Goal: Task Accomplishment & Management: Manage account settings

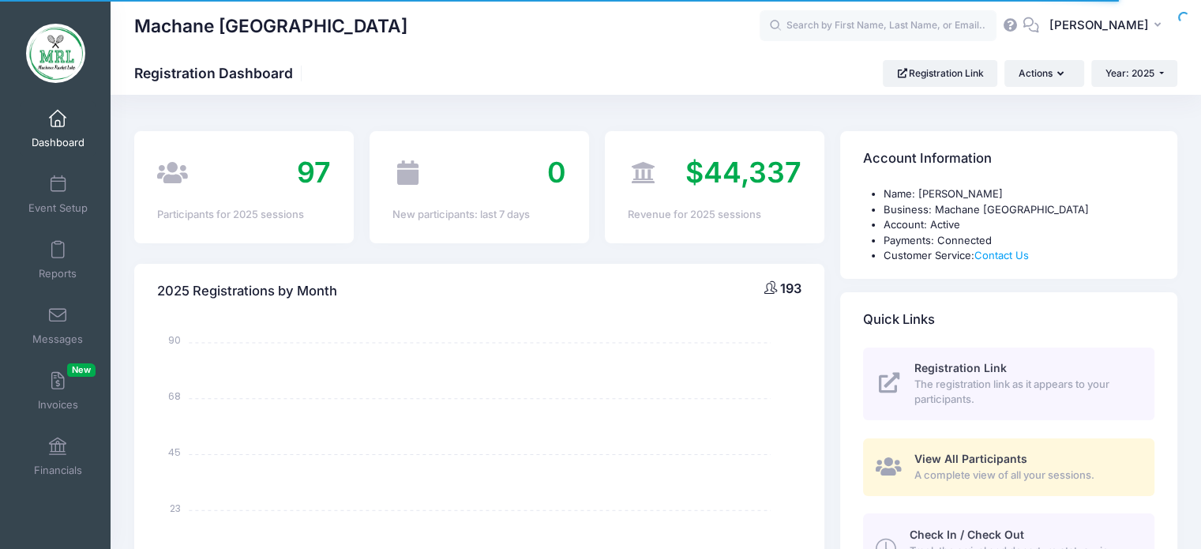
select select
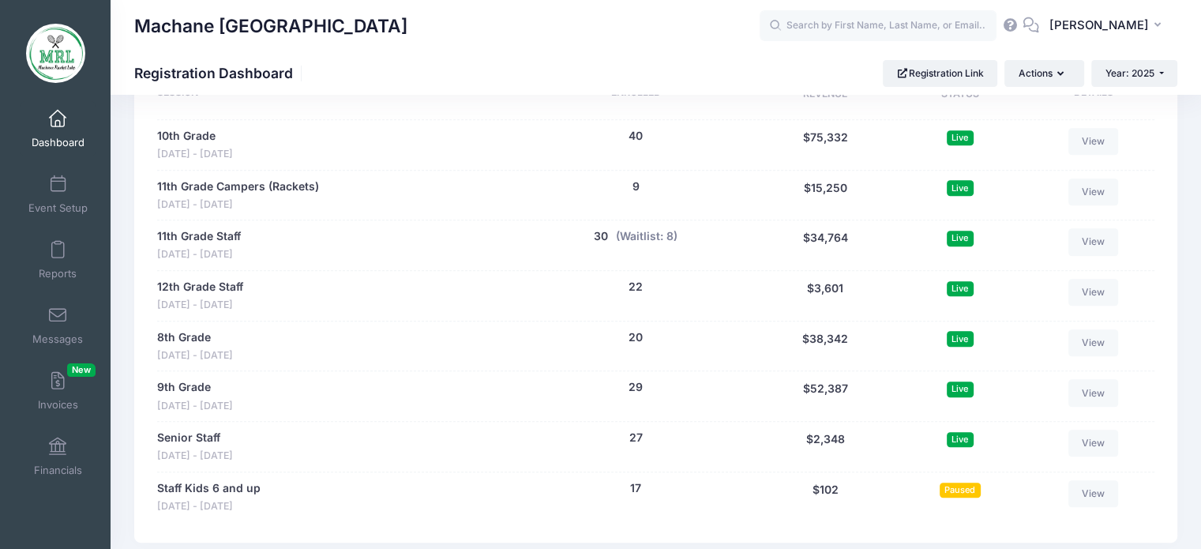
scroll to position [789, 0]
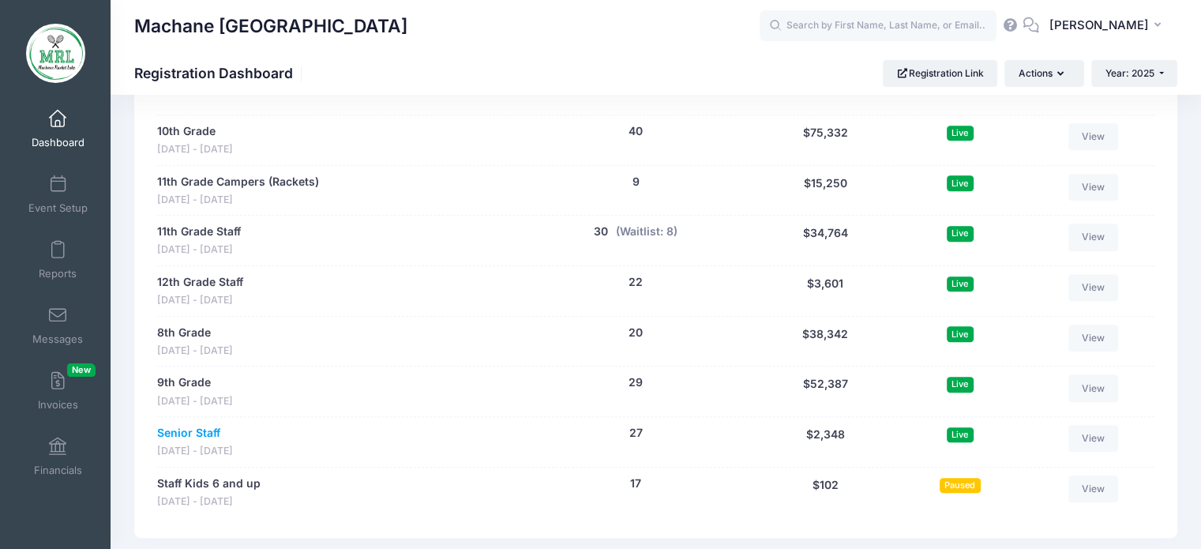
click at [197, 426] on link "Senior Staff" at bounding box center [188, 433] width 63 height 17
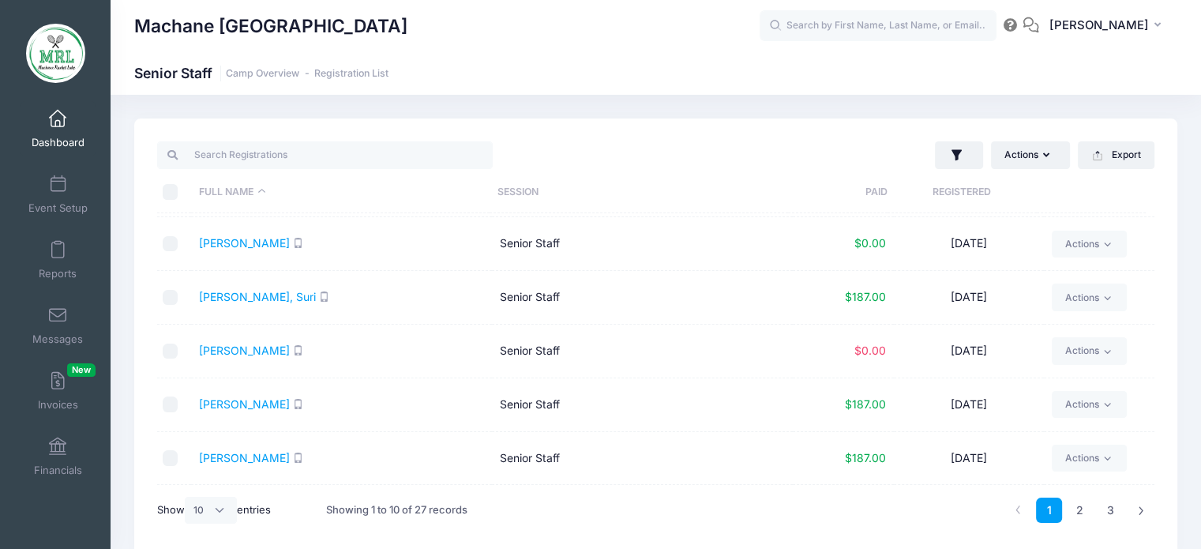
scroll to position [158, 0]
click at [233, 489] on div "Show All 10 25 50 entries" at bounding box center [214, 509] width 114 height 47
click at [230, 504] on select "All 10 25 50" at bounding box center [211, 510] width 52 height 27
select select "-1"
click at [187, 497] on select "All 10 25 50" at bounding box center [211, 510] width 52 height 27
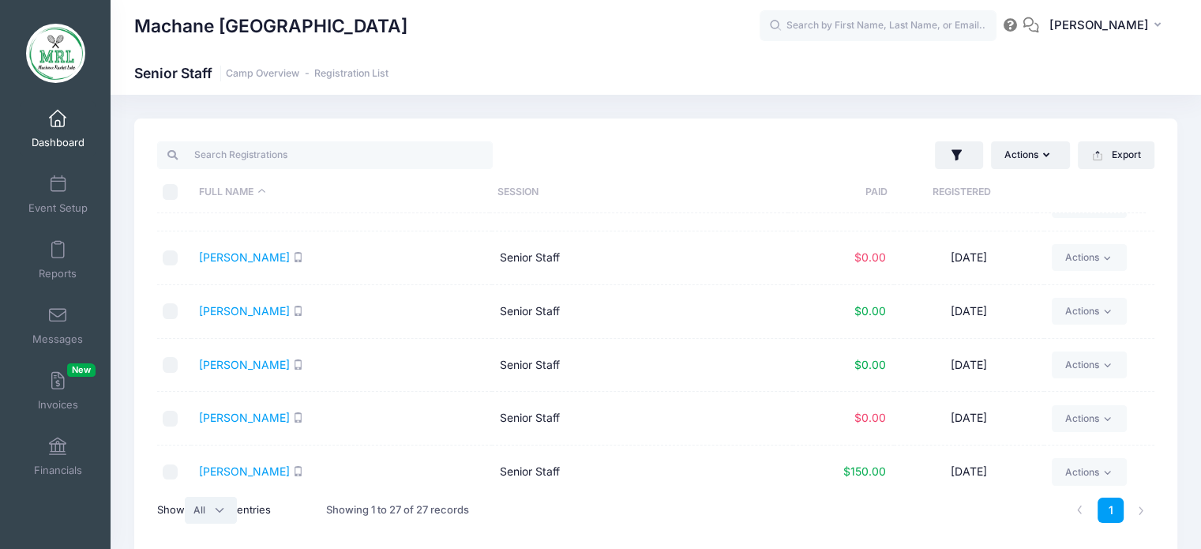
scroll to position [947, 0]
click at [177, 366] on div at bounding box center [173, 363] width 21 height 16
click at [177, 349] on td at bounding box center [174, 363] width 34 height 54
click at [176, 356] on input "checkbox" at bounding box center [171, 363] width 16 height 16
checkbox input "true"
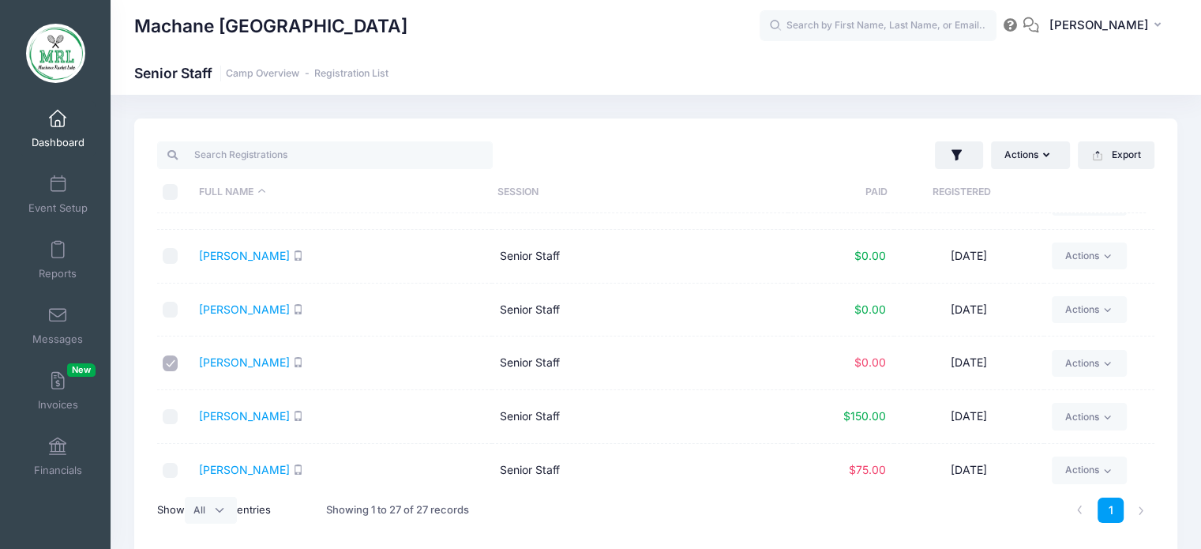
click at [167, 254] on input "checkbox" at bounding box center [171, 256] width 16 height 16
checkbox input "true"
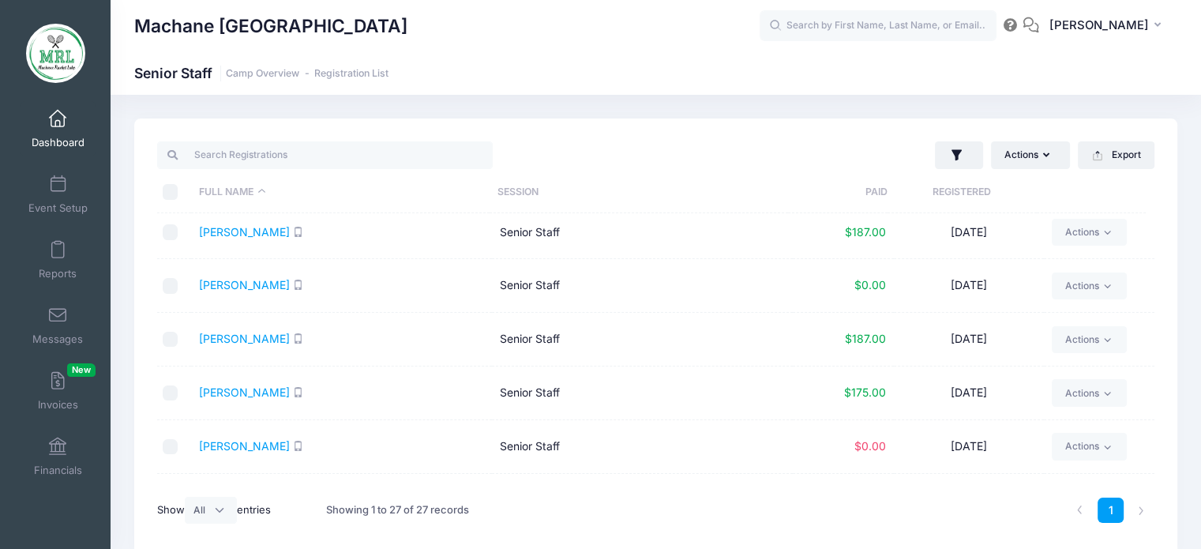
scroll to position [316, 0]
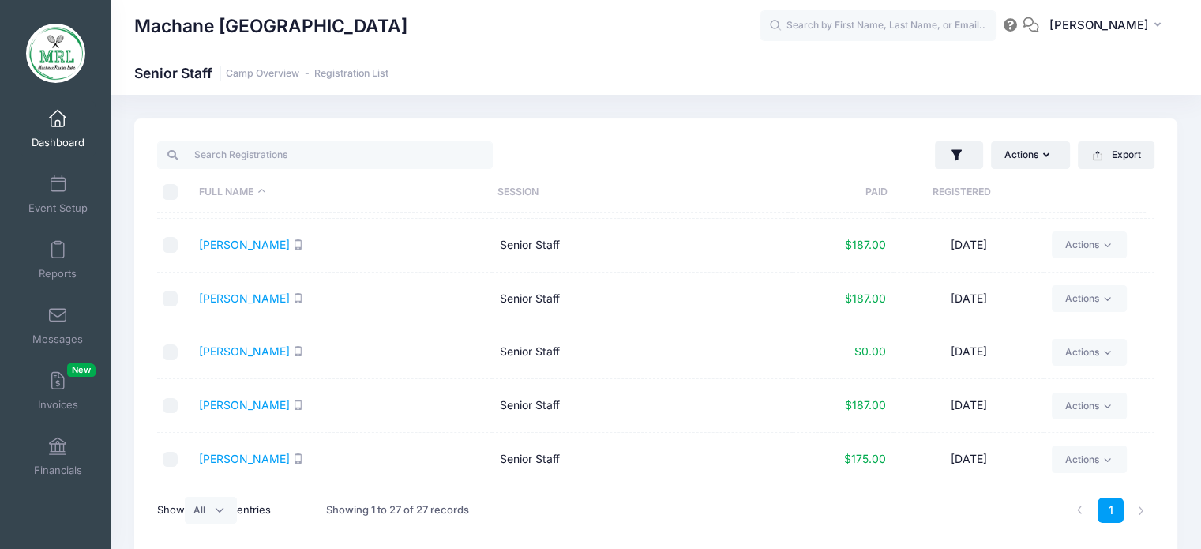
click at [171, 401] on input "checkbox" at bounding box center [171, 406] width 16 height 16
checkbox input "true"
click at [168, 346] on input "checkbox" at bounding box center [171, 352] width 16 height 16
checkbox input "true"
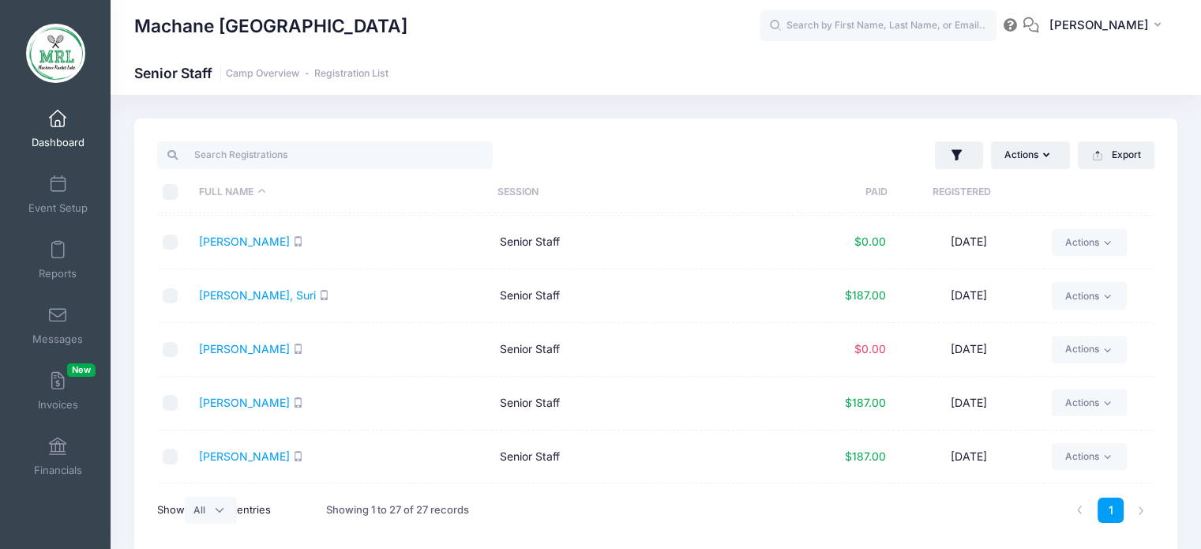
click at [166, 388] on td at bounding box center [174, 404] width 34 height 54
click at [170, 397] on input "checkbox" at bounding box center [171, 403] width 16 height 16
checkbox input "true"
click at [1033, 180] on th "Registered" at bounding box center [961, 192] width 149 height 42
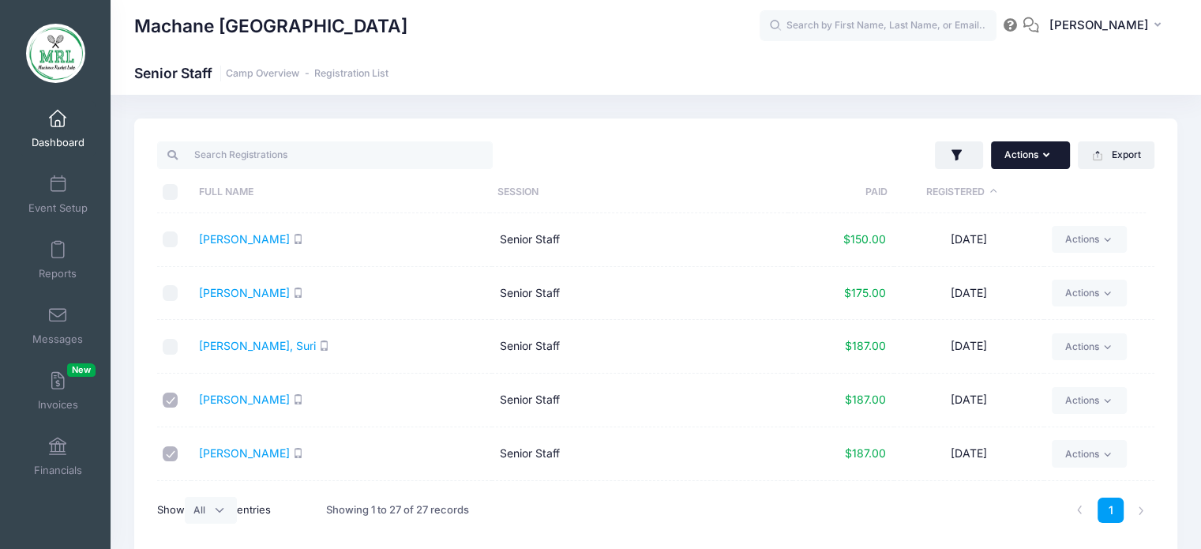
click at [1022, 159] on button "Actions" at bounding box center [1030, 154] width 79 height 27
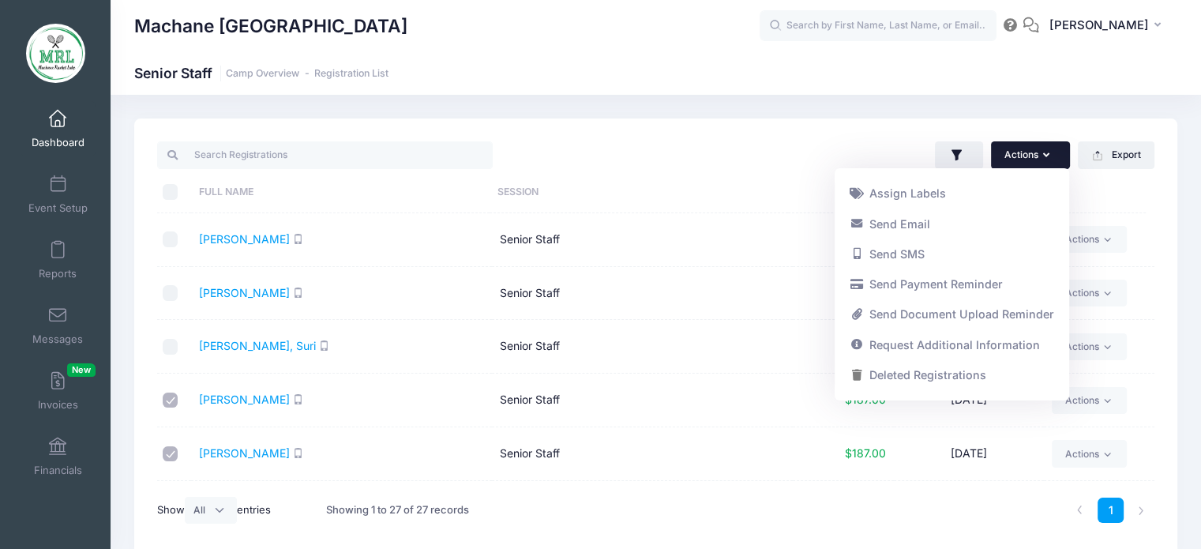
click at [1017, 153] on button "Actions" at bounding box center [1030, 154] width 79 height 27
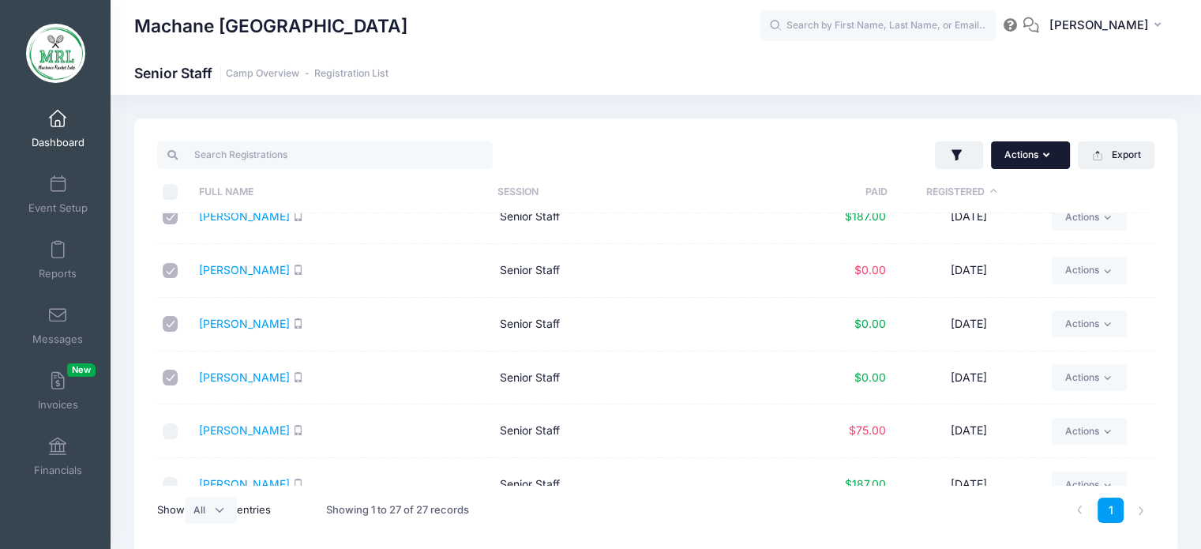
scroll to position [158, 0]
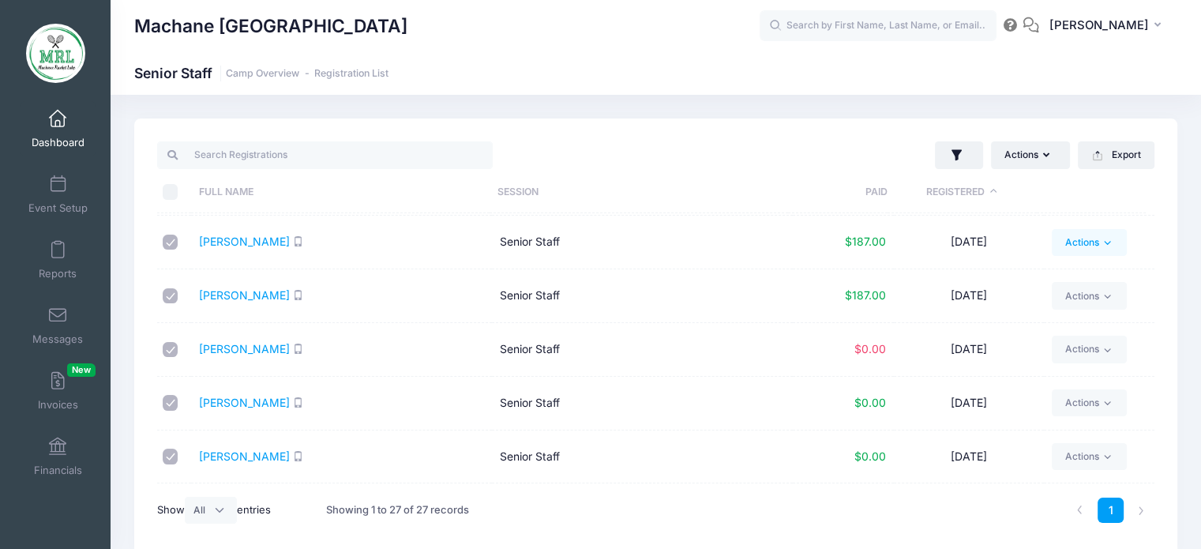
click at [1082, 244] on link "Actions" at bounding box center [1089, 242] width 75 height 27
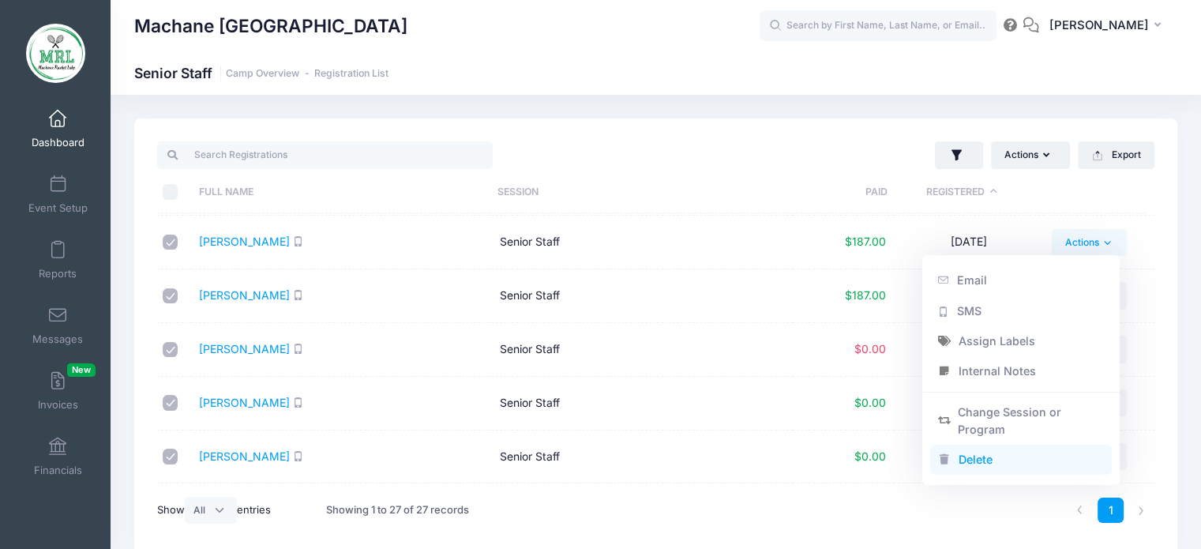
click at [1025, 459] on link "Delete" at bounding box center [1021, 459] width 182 height 30
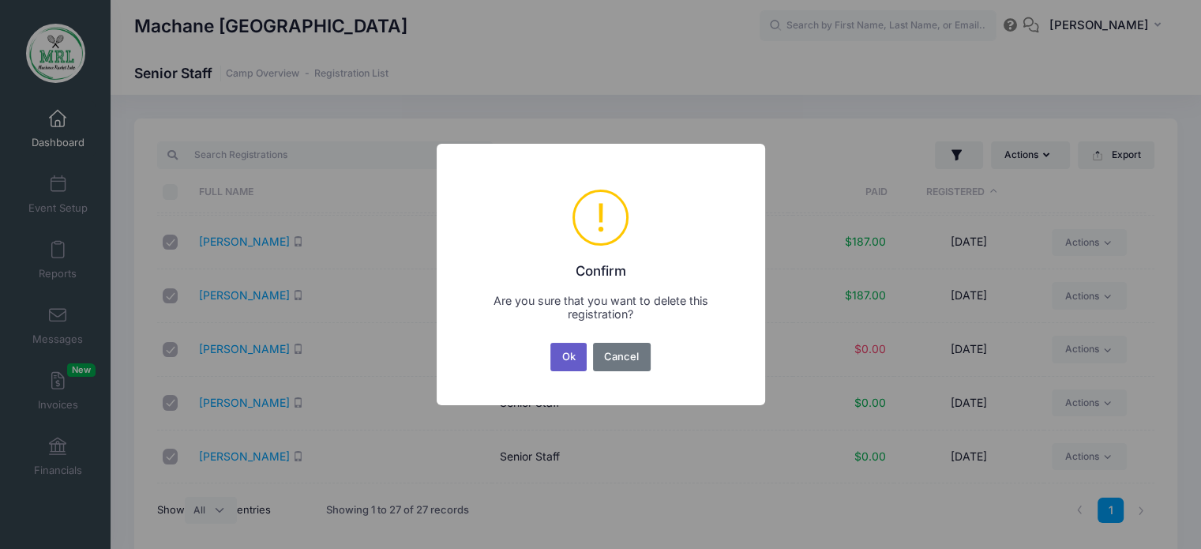
click at [573, 351] on button "Ok" at bounding box center [568, 357] width 36 height 28
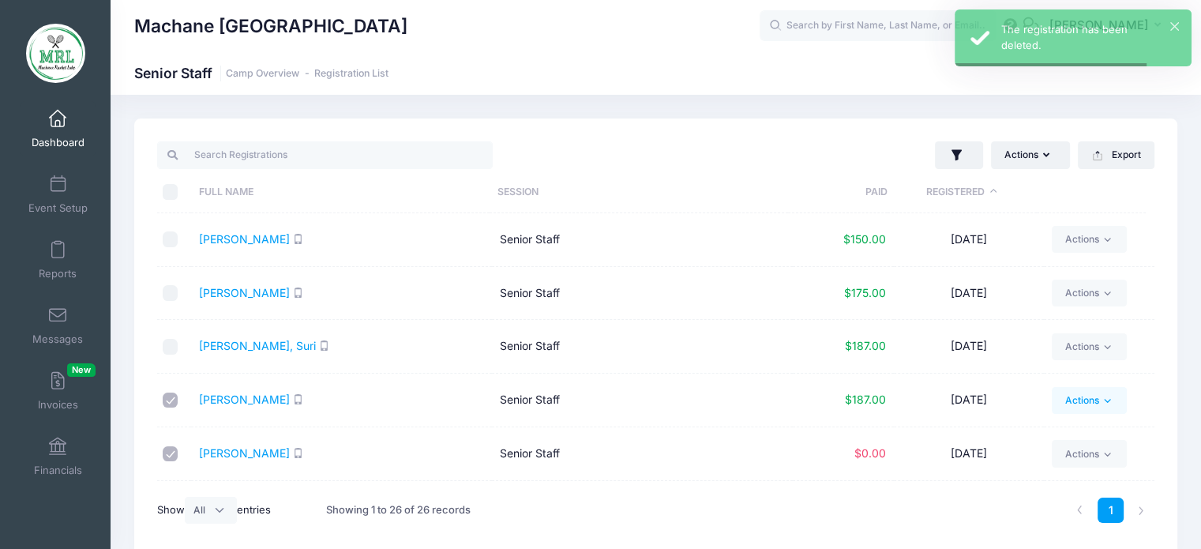
click at [1100, 387] on link "Actions" at bounding box center [1089, 400] width 75 height 27
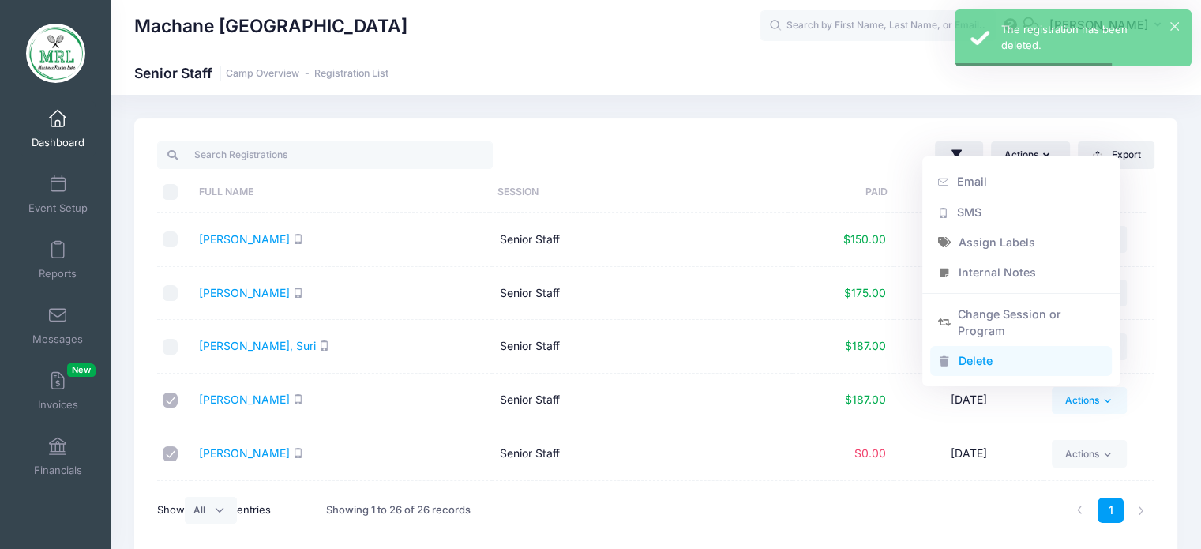
click at [954, 356] on link "Delete" at bounding box center [1021, 361] width 182 height 30
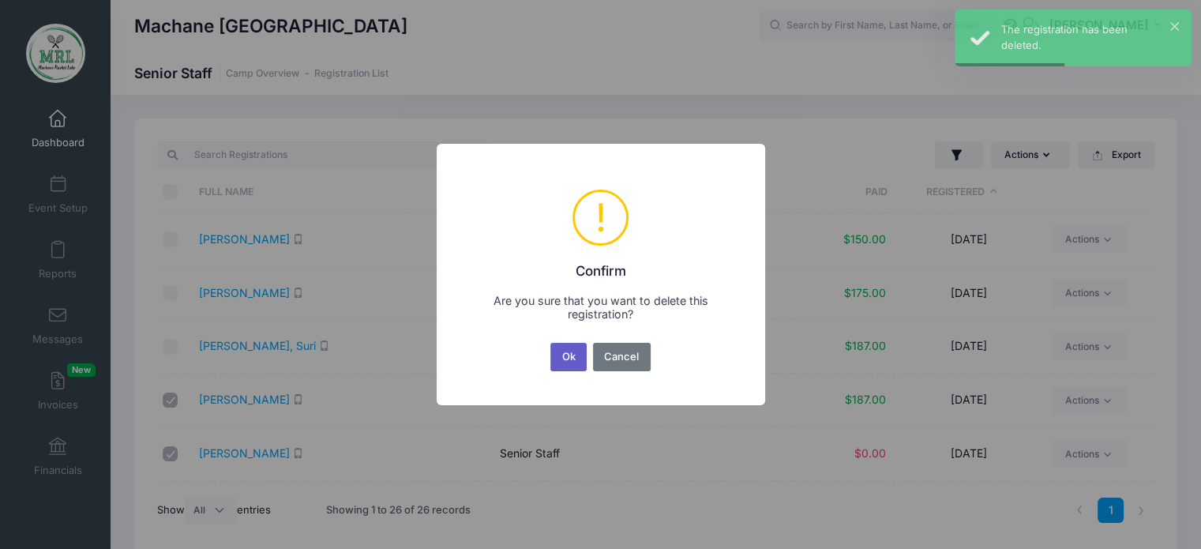
click at [561, 366] on button "Ok" at bounding box center [568, 357] width 36 height 28
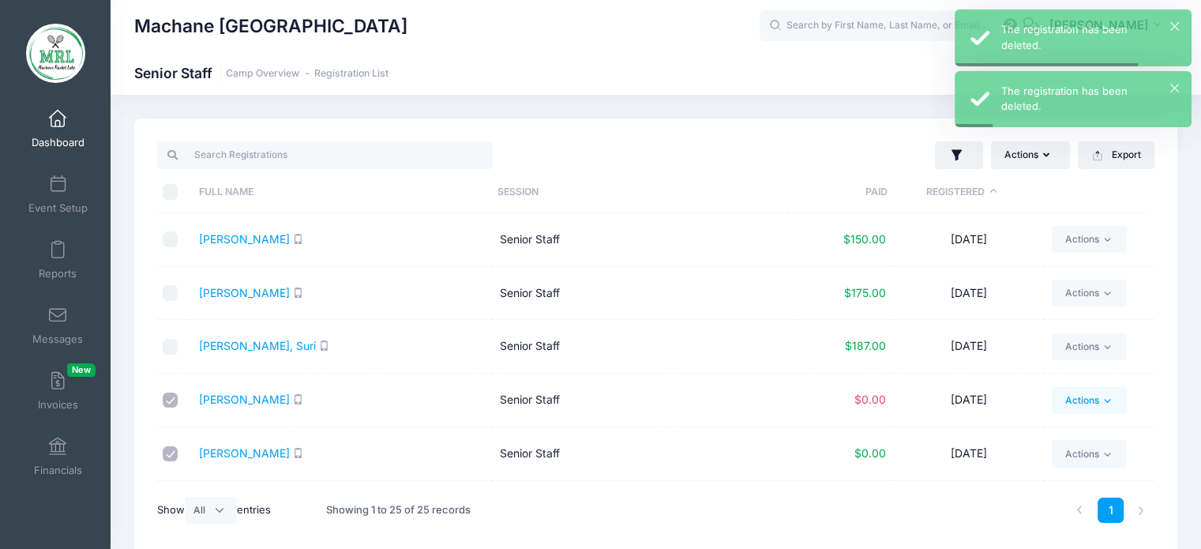
click at [1086, 393] on link "Actions" at bounding box center [1089, 400] width 75 height 27
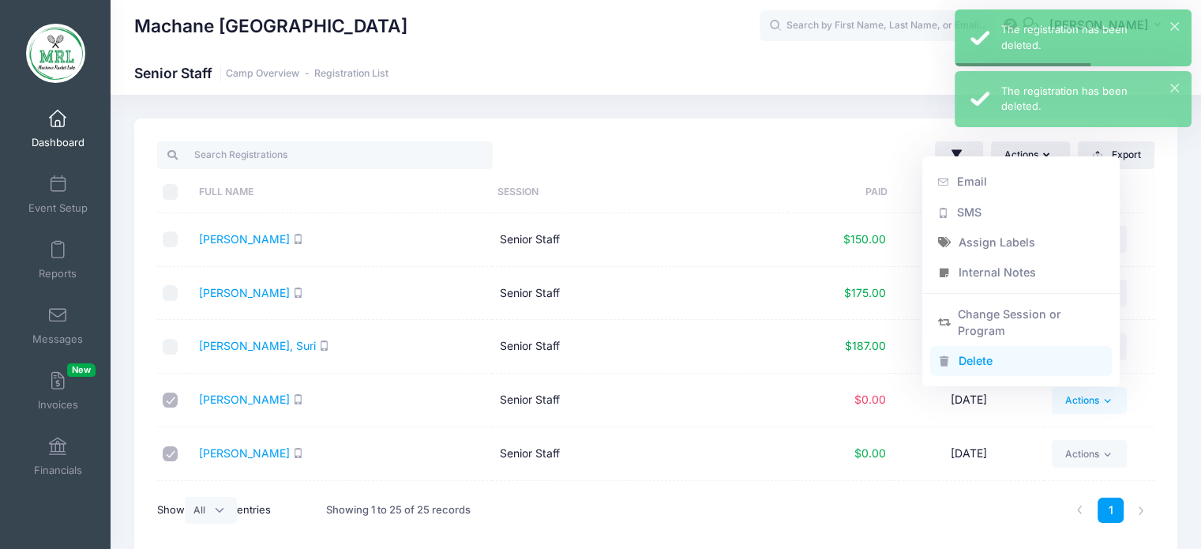
click at [999, 355] on link "Delete" at bounding box center [1021, 361] width 182 height 30
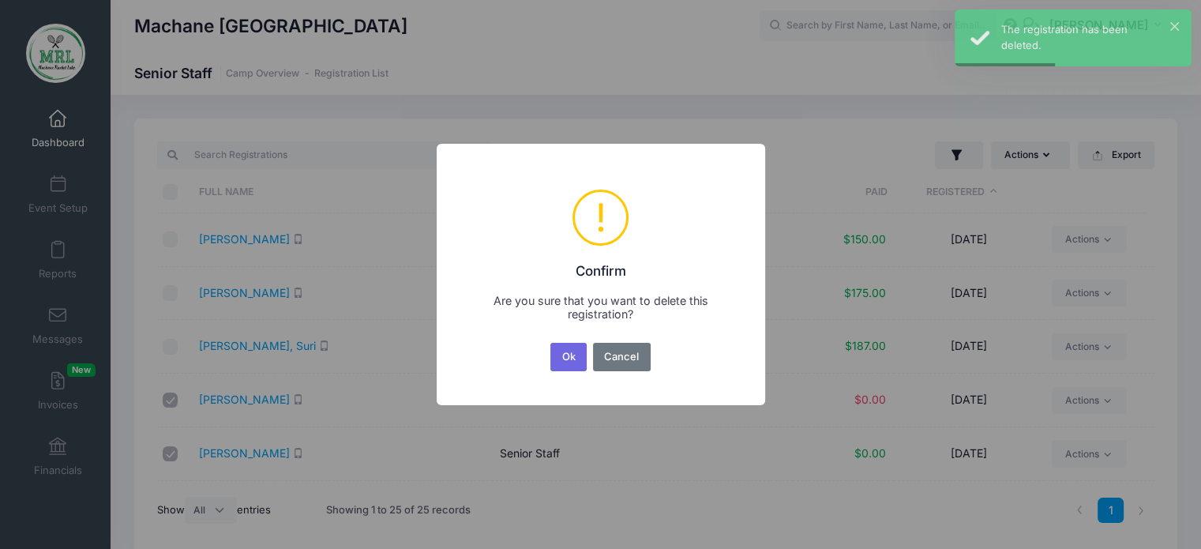
click at [561, 360] on button "Ok" at bounding box center [568, 357] width 36 height 28
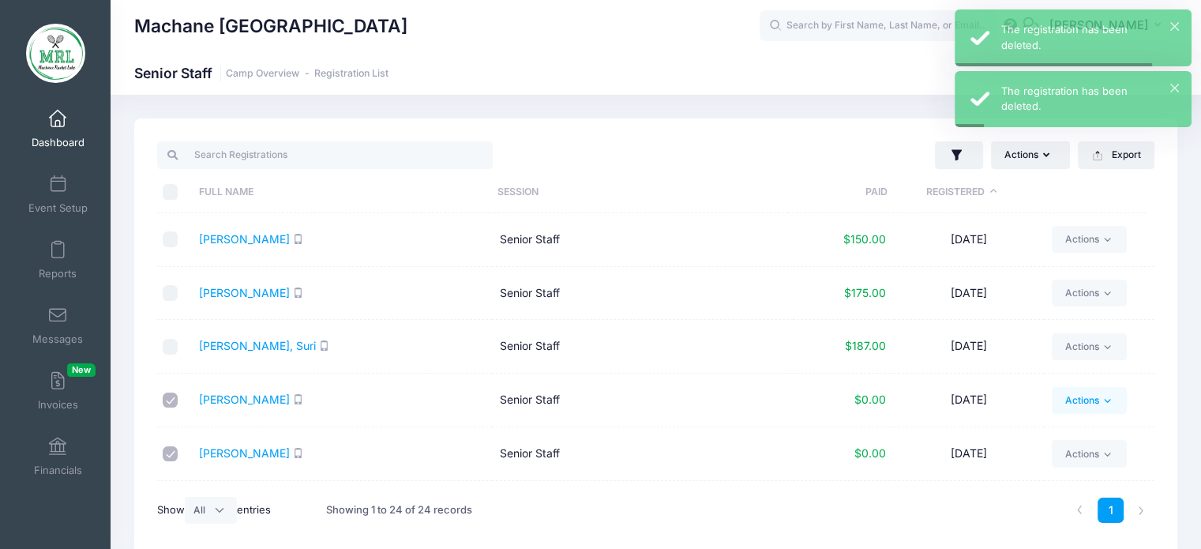
click at [1052, 410] on link "Actions" at bounding box center [1089, 400] width 75 height 27
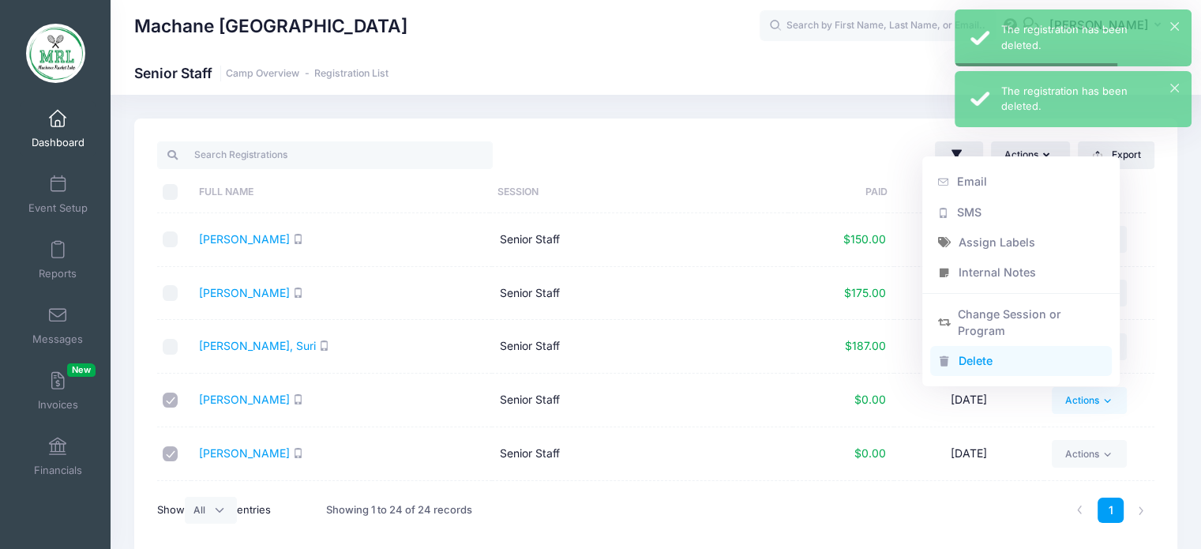
click at [985, 372] on link "Delete" at bounding box center [1021, 361] width 182 height 30
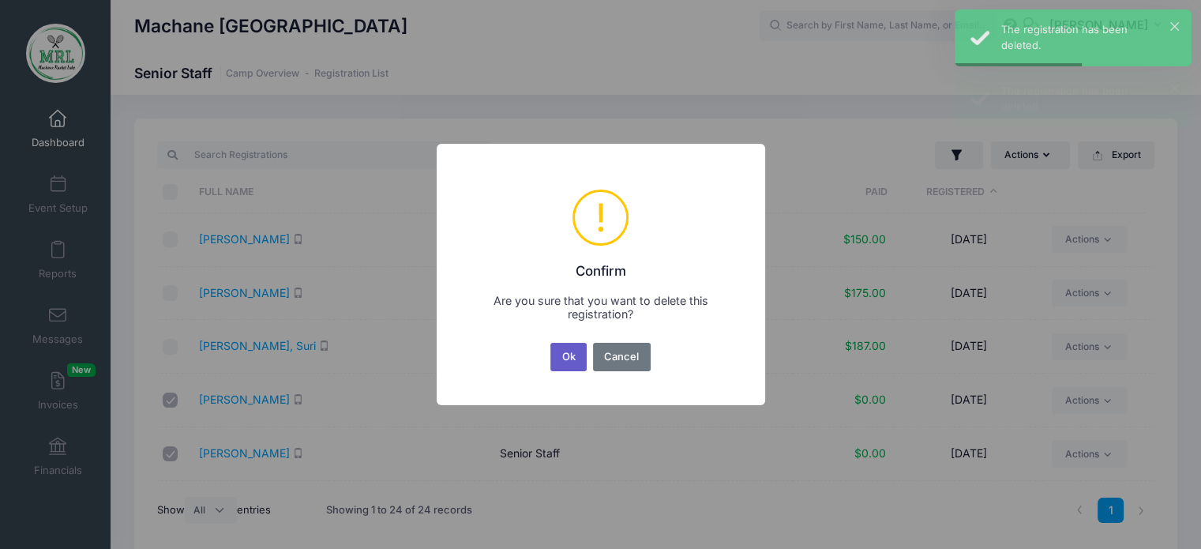
click at [564, 362] on button "Ok" at bounding box center [568, 357] width 36 height 28
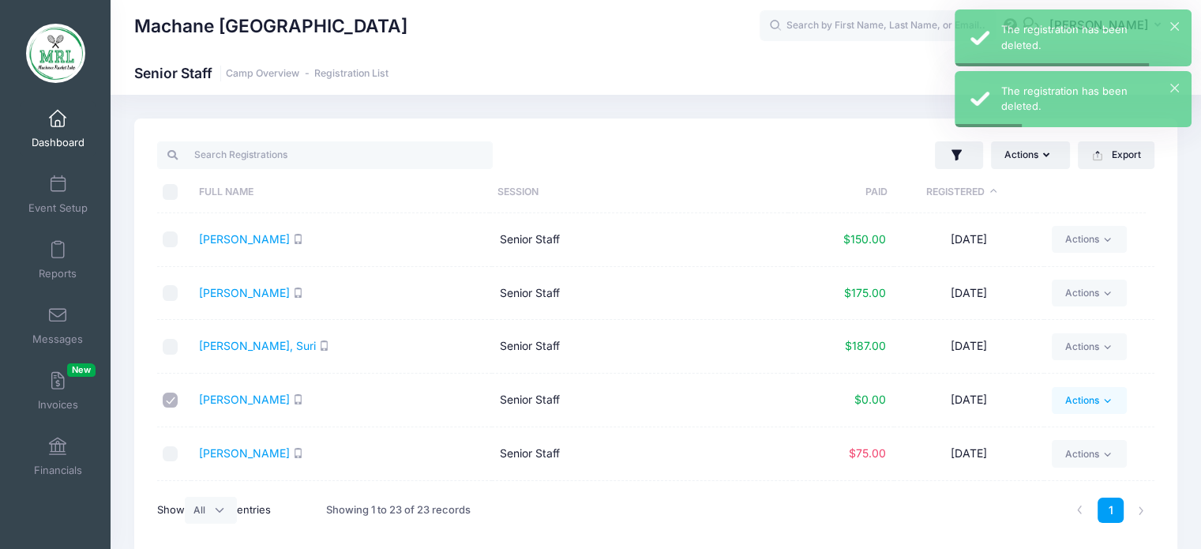
drag, startPoint x: 1082, startPoint y: 399, endPoint x: 1073, endPoint y: 396, distance: 9.2
click at [1082, 399] on link "Actions" at bounding box center [1089, 400] width 75 height 27
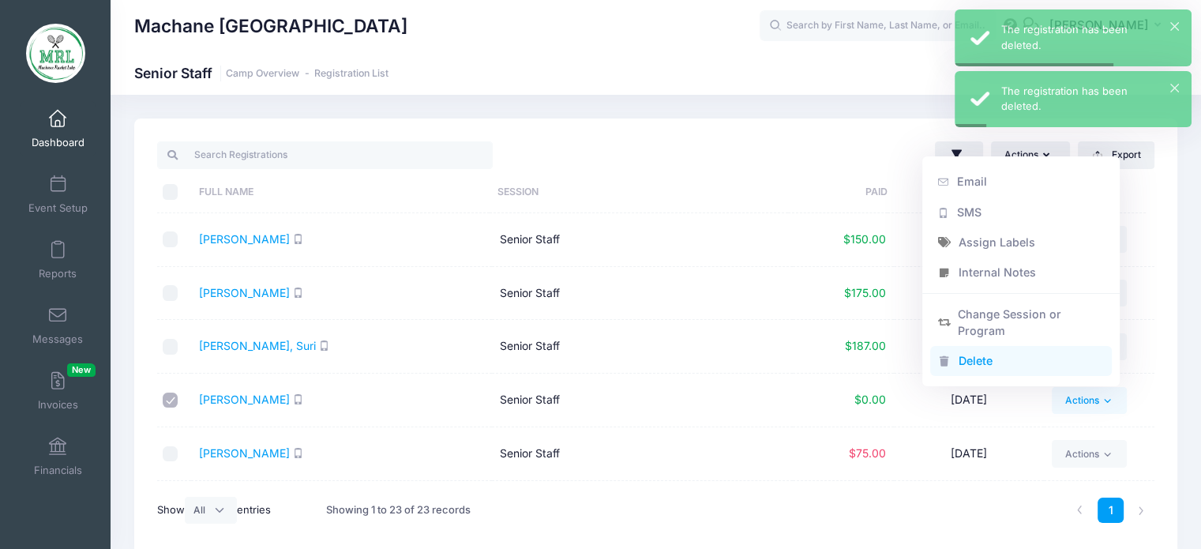
click at [950, 369] on link "Delete" at bounding box center [1021, 361] width 182 height 30
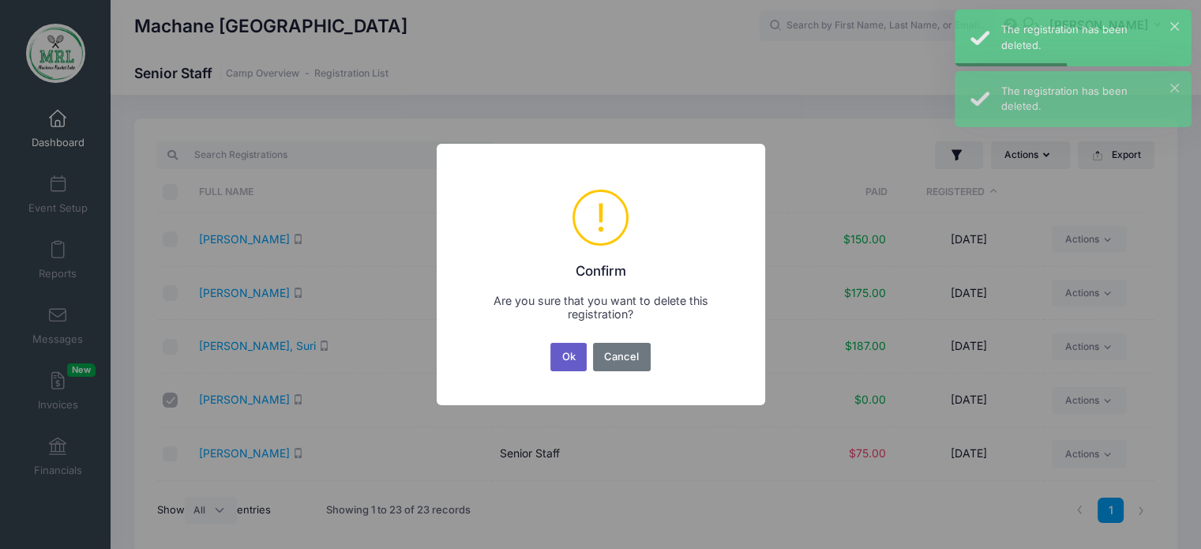
click at [572, 364] on button "Ok" at bounding box center [568, 357] width 36 height 28
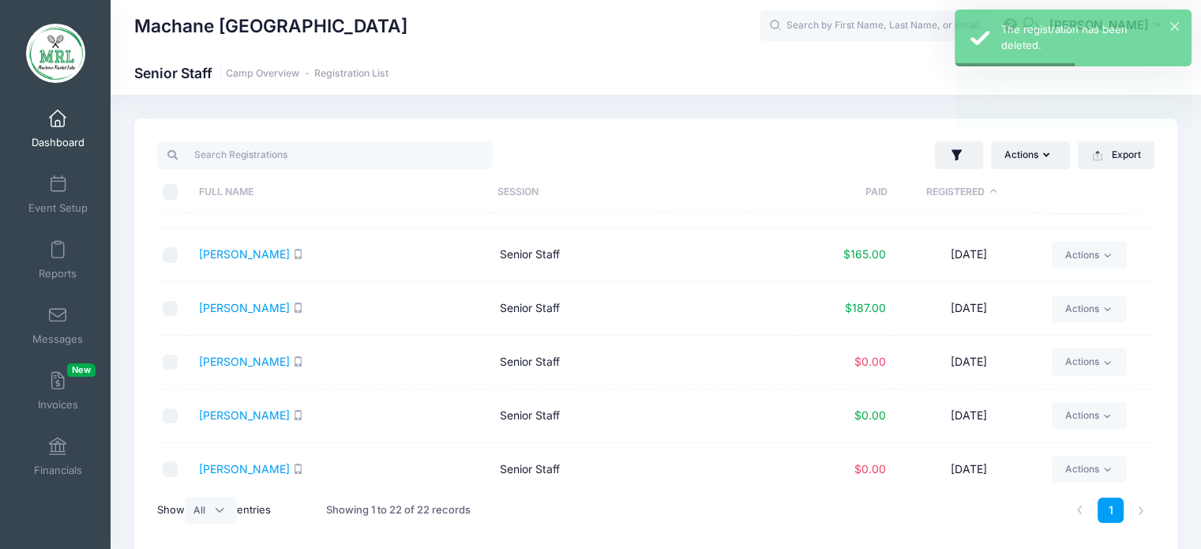
scroll to position [789, 0]
click at [234, 309] on link "[PERSON_NAME]" at bounding box center [244, 305] width 91 height 13
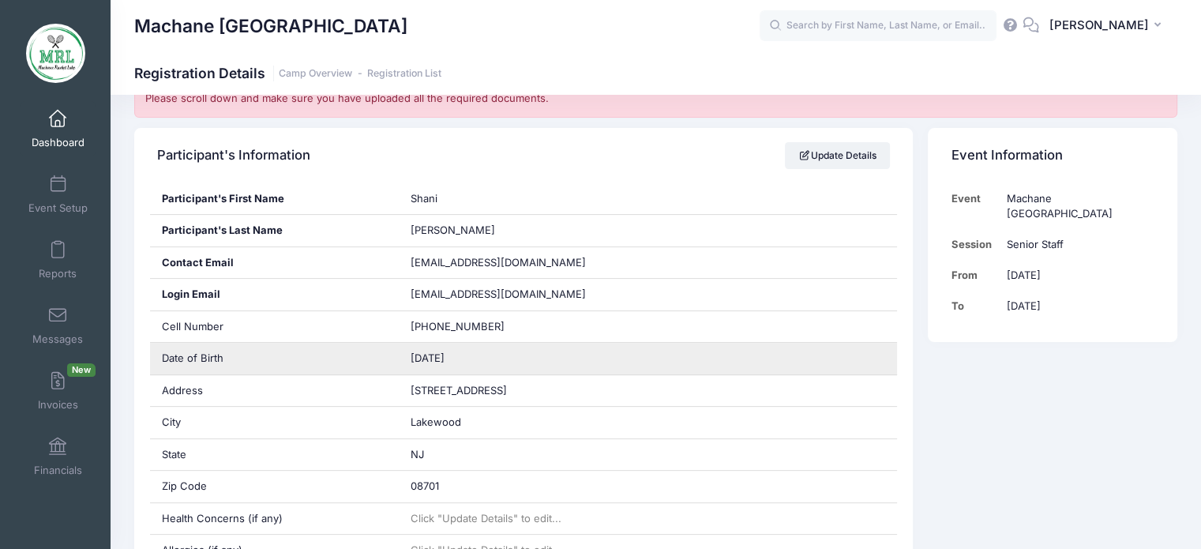
scroll to position [316, 0]
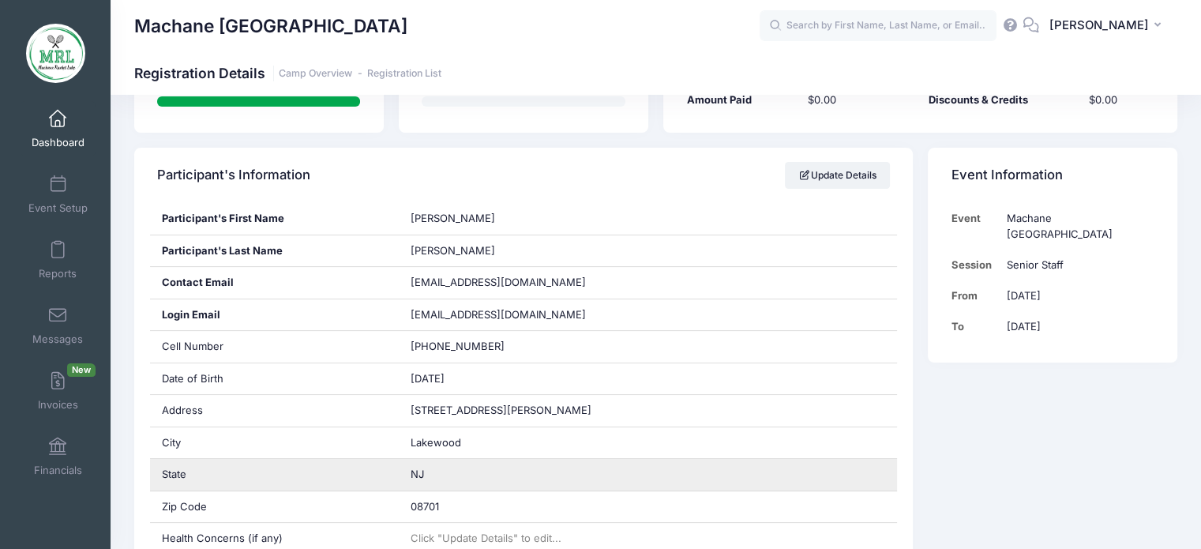
scroll to position [316, 0]
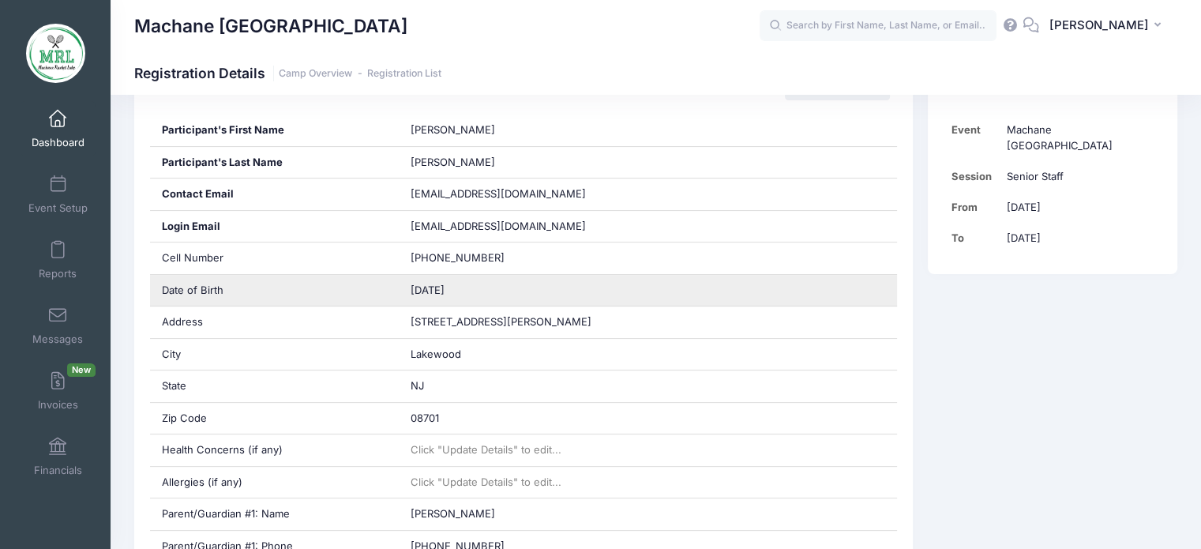
click at [444, 291] on span "[DATE]" at bounding box center [428, 289] width 34 height 13
copy div "[DATE]"
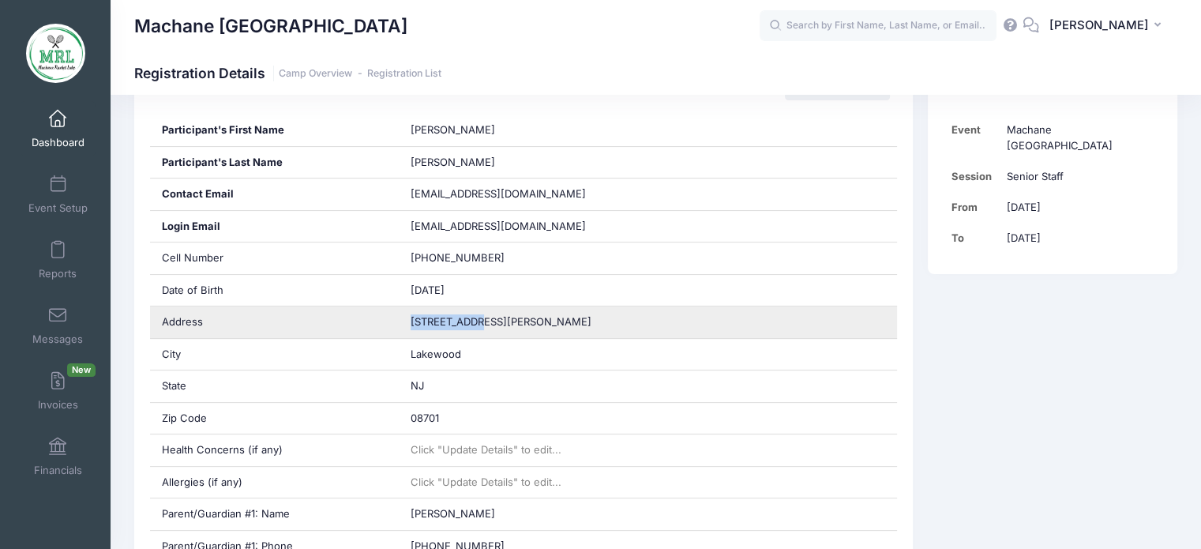
drag, startPoint x: 483, startPoint y: 315, endPoint x: 373, endPoint y: 318, distance: 110.6
click at [373, 318] on div "Address [STREET_ADDRESS][PERSON_NAME]" at bounding box center [524, 322] width 748 height 32
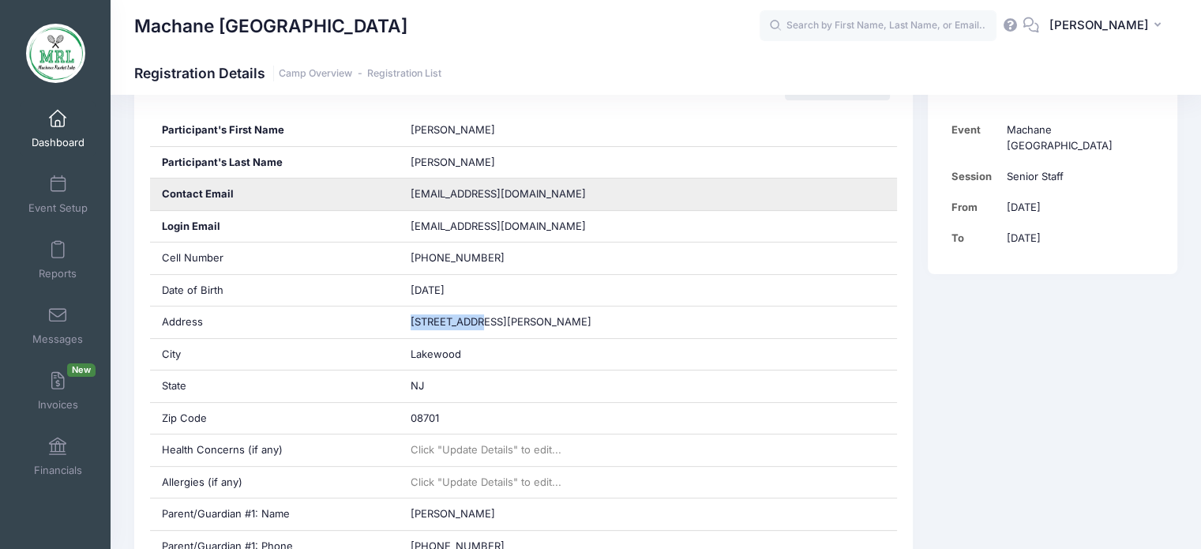
copy div "[STREET_ADDRESS][PERSON_NAME]"
